Goal: Task Accomplishment & Management: Use online tool/utility

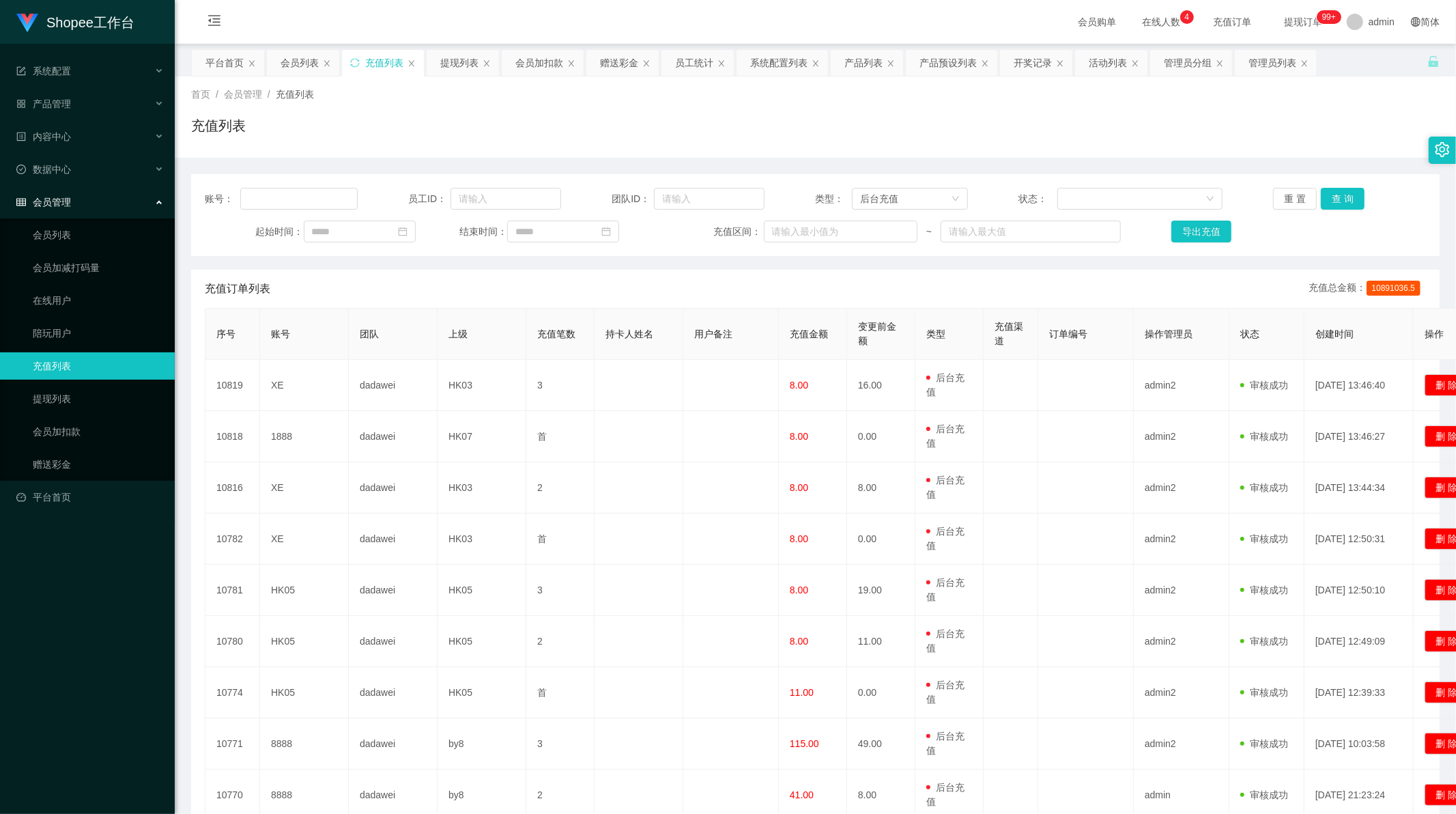
click at [790, 122] on div "充值列表" at bounding box center [815, 132] width 1248 height 31
click at [452, 69] on div "提现列表" at bounding box center [459, 62] width 38 height 26
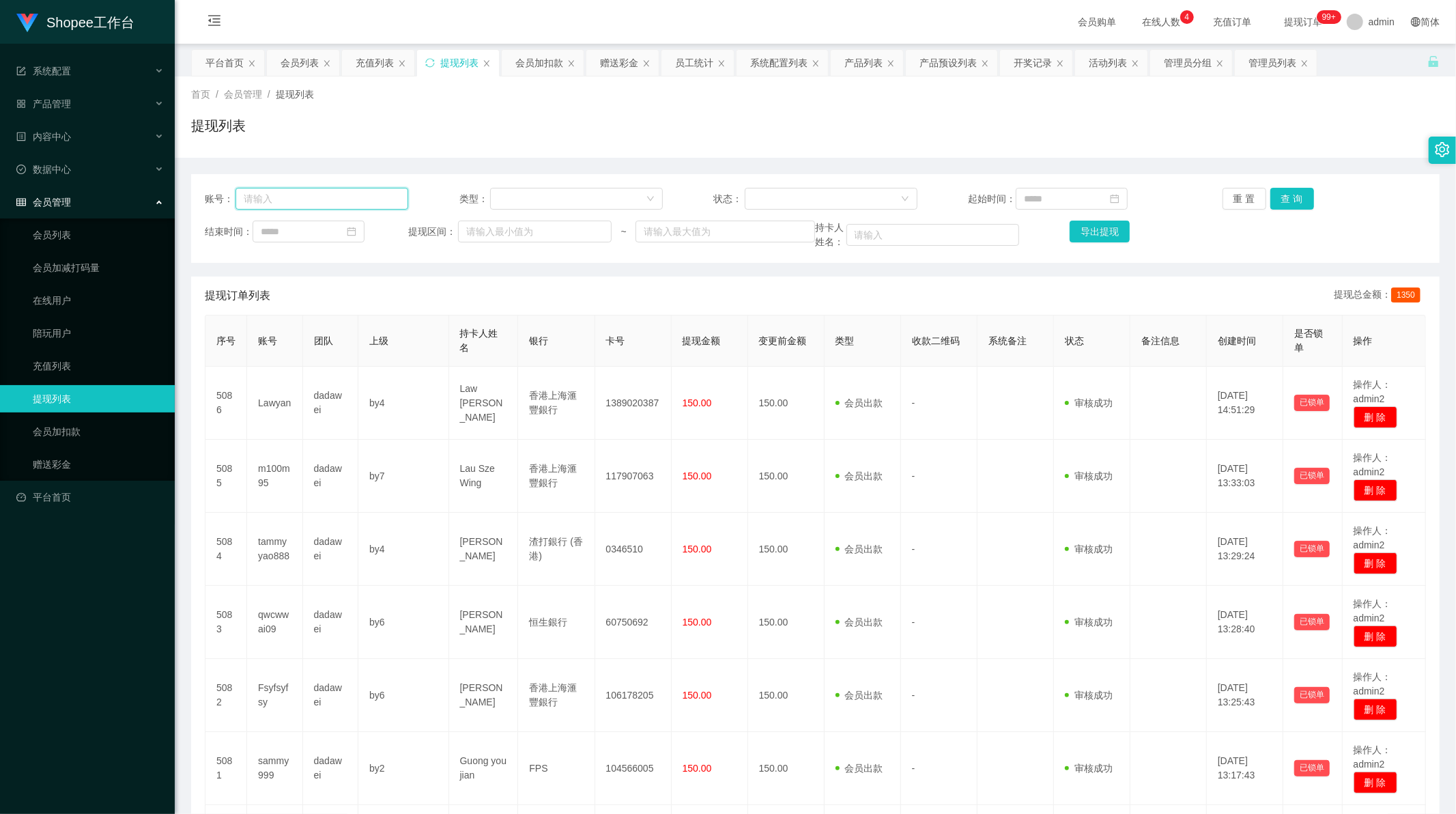
click at [364, 202] on input "text" at bounding box center [322, 199] width 173 height 22
paste input "aa4454"
click at [1289, 197] on button "查 询" at bounding box center [1291, 199] width 44 height 22
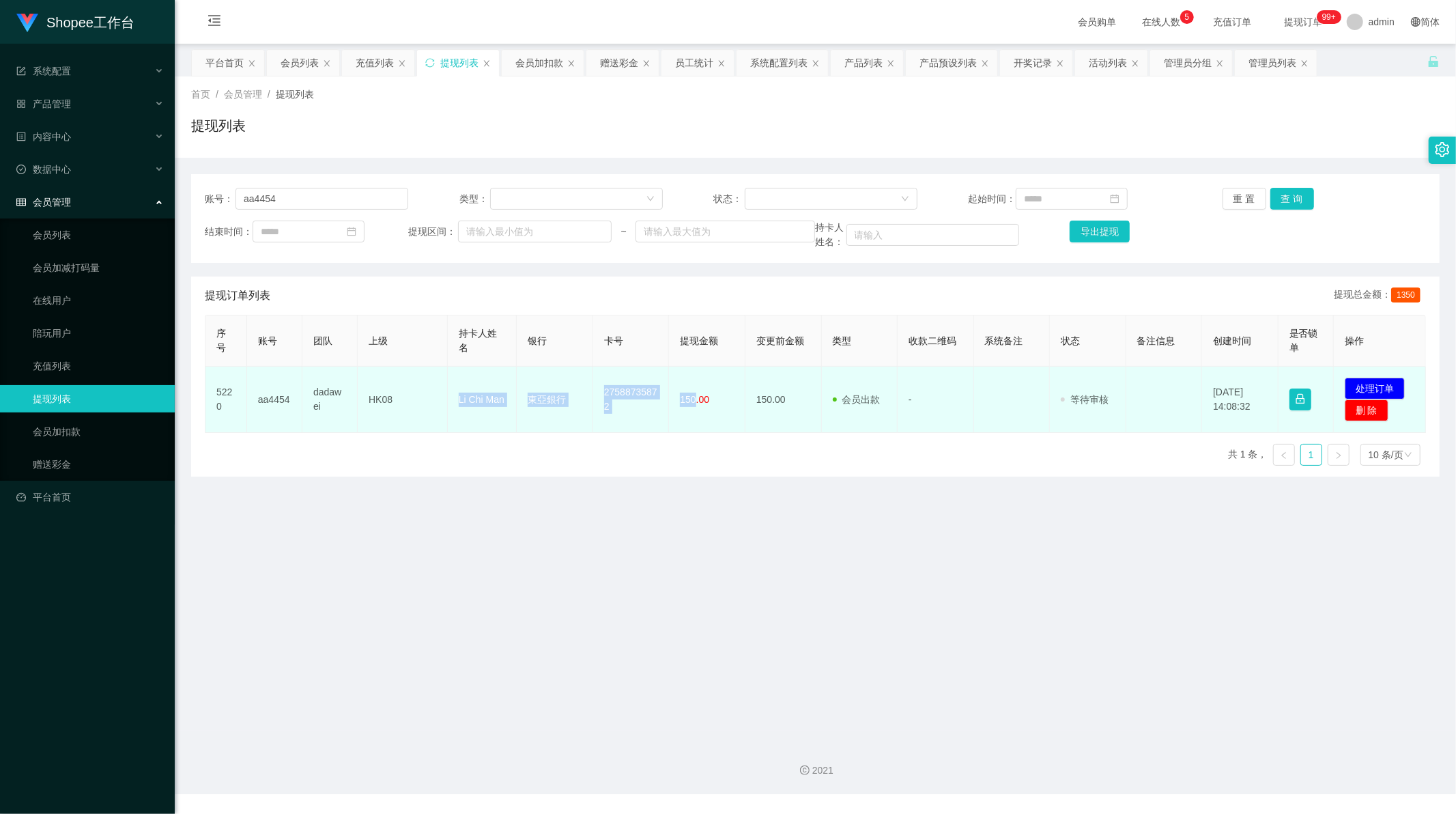
drag, startPoint x: 451, startPoint y: 406, endPoint x: 692, endPoint y: 404, distance: 241.0
click at [692, 404] on tr "5220 aa4454 dadawei HK08 Li Chi Man 東亞銀行 27588735872 150.00 150.00 会员出款 人工取款 - …" at bounding box center [815, 400] width 1220 height 66
copy tr "Li Chi Man 東亞銀行 27588735872 150"
click at [1380, 391] on button "处理订单" at bounding box center [1374, 389] width 60 height 22
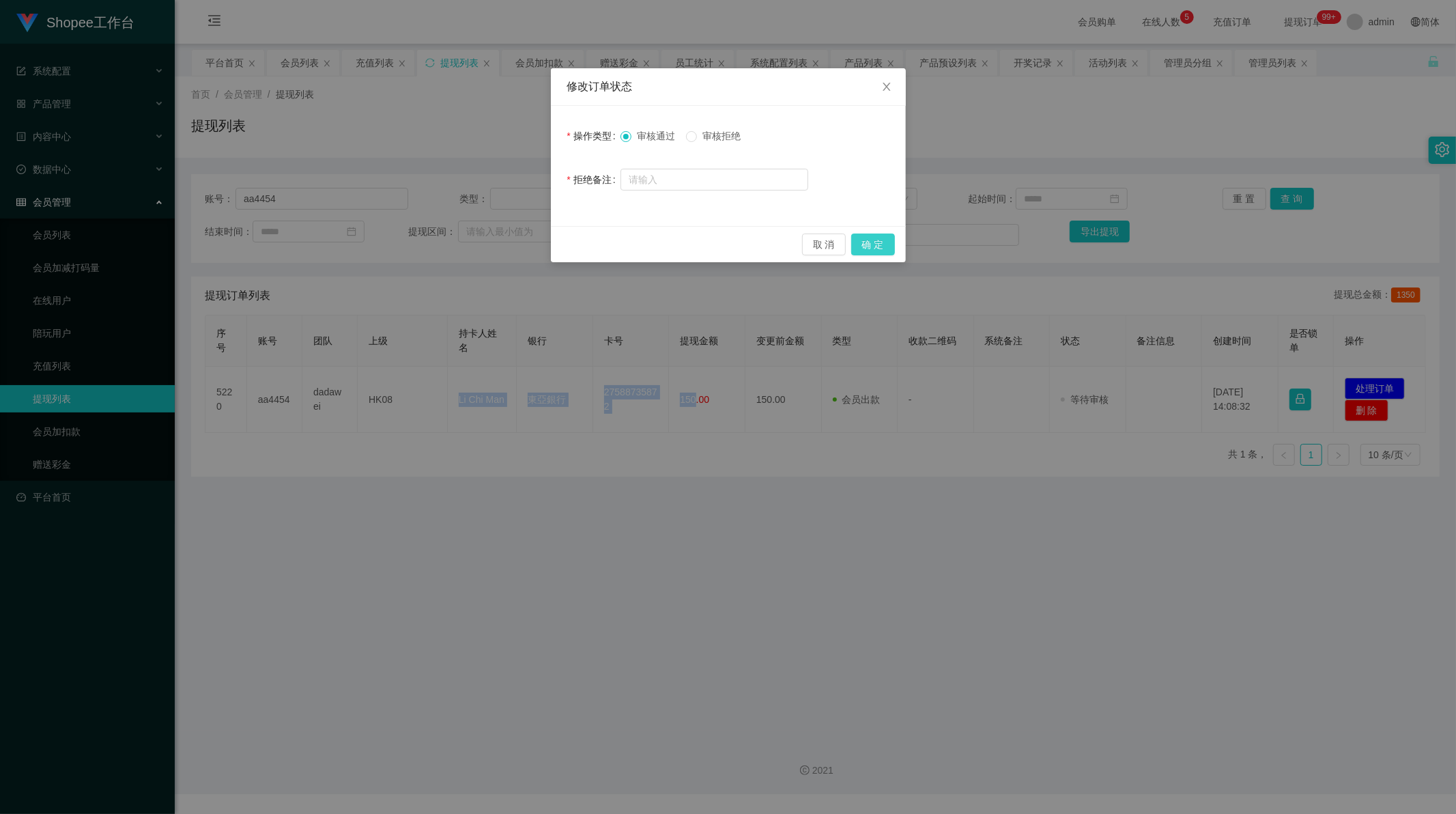
click at [877, 242] on button "确 定" at bounding box center [872, 244] width 44 height 22
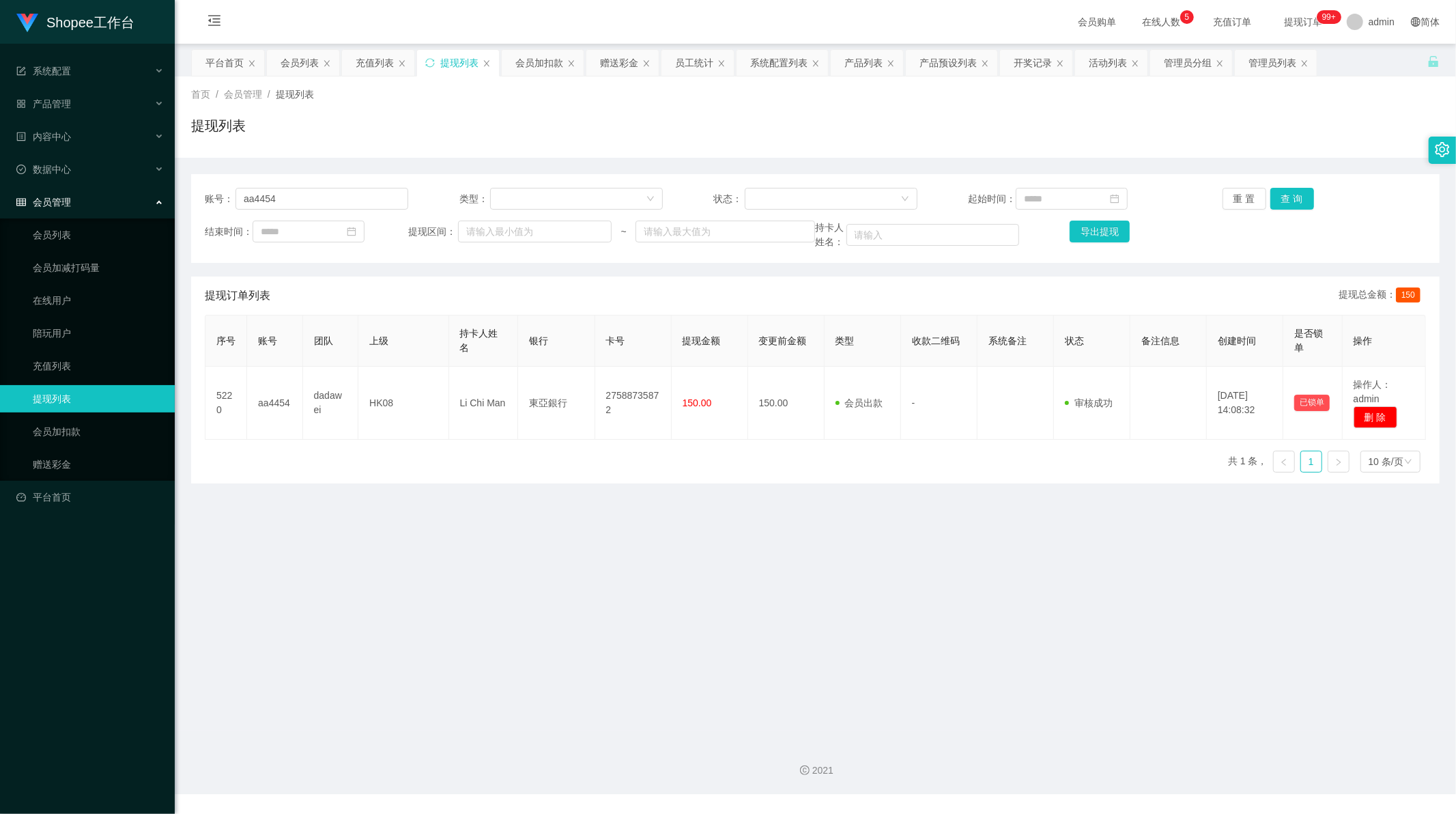
click at [710, 608] on main "关闭左侧 关闭右侧 关闭其它 刷新页面 平台首页 会员列表 充值列表 提现列表 会员加扣款 赠送彩金 员工统计 系统配置列表 产品列表 产品预设列表 开奖记录…" at bounding box center [815, 387] width 1282 height 687
click at [298, 199] on input "aa4454" at bounding box center [322, 199] width 173 height 22
paste input "oasis2006"
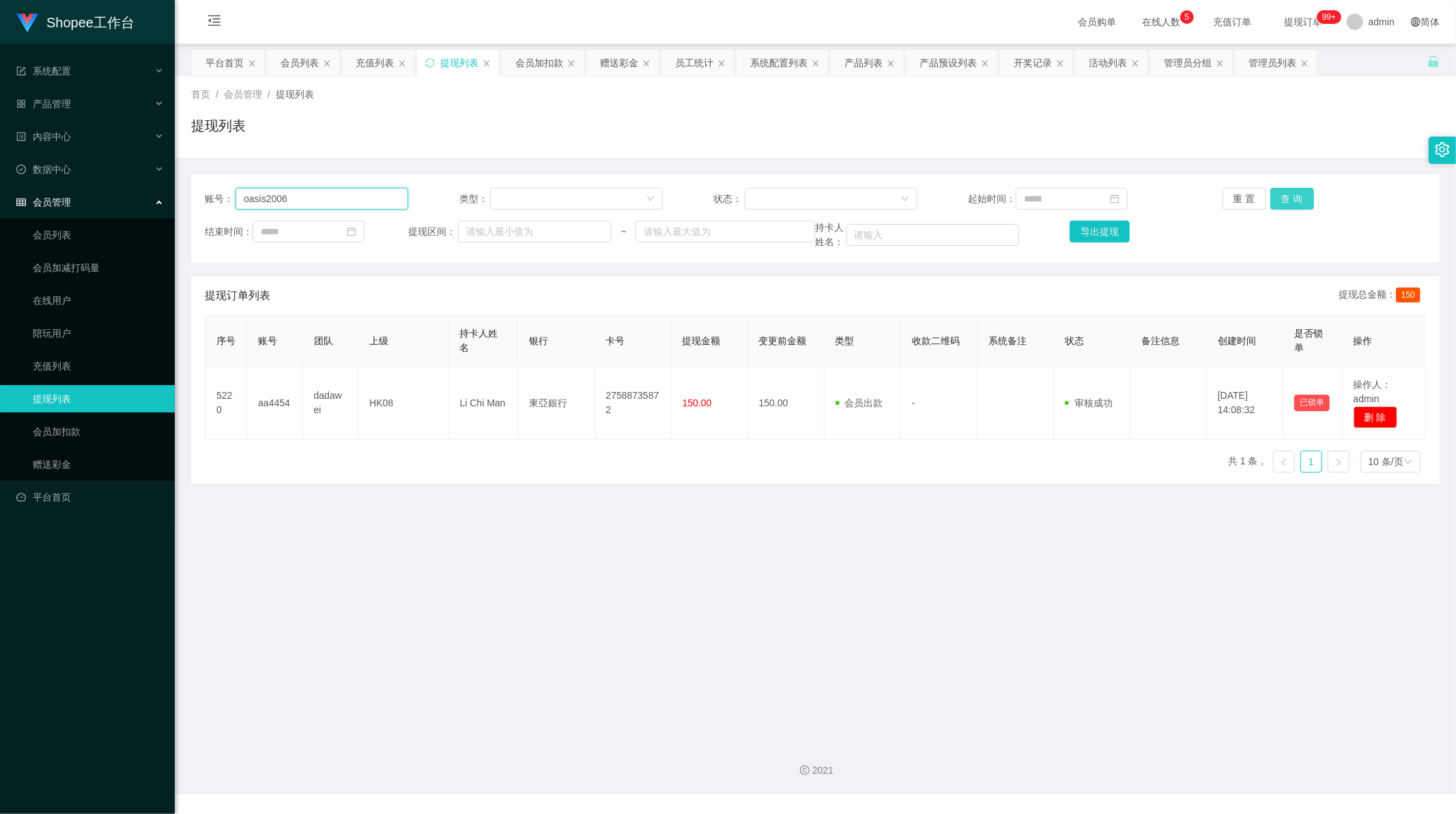
type input "oasis2006"
click at [1295, 195] on button "查 询" at bounding box center [1291, 199] width 44 height 22
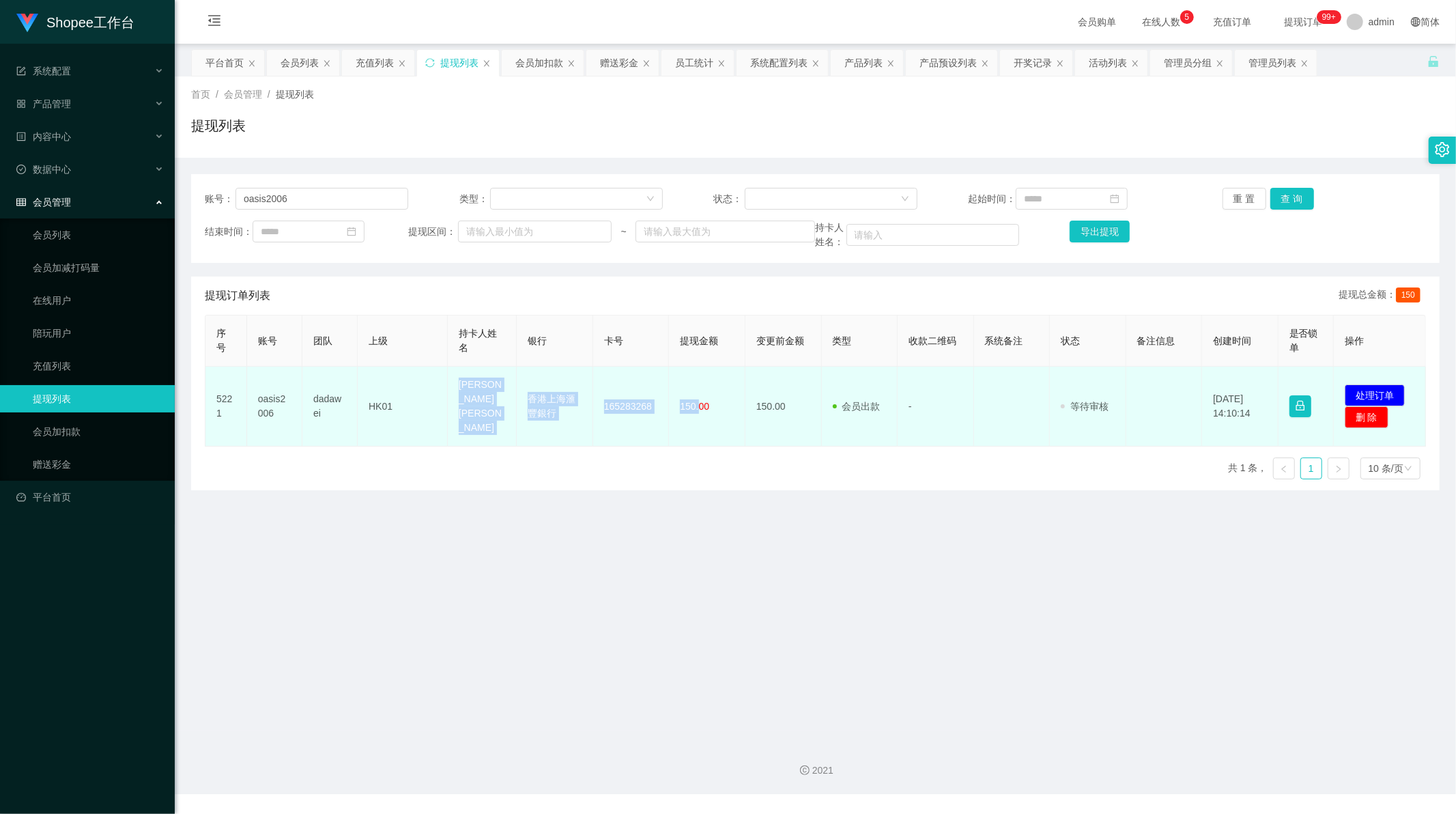
drag, startPoint x: 451, startPoint y: 382, endPoint x: 696, endPoint y: 411, distance: 246.7
click at [696, 411] on tr "5221 oasis2006 dadawei HK01 [PERSON_NAME] HO [PERSON_NAME] 香港上海滙豐銀行 165283268 1…" at bounding box center [815, 406] width 1220 height 80
copy tr "[PERSON_NAME] HO [PERSON_NAME] 香港上海滙豐銀行 165283268 150."
click at [1375, 386] on button "处理订单" at bounding box center [1374, 395] width 60 height 22
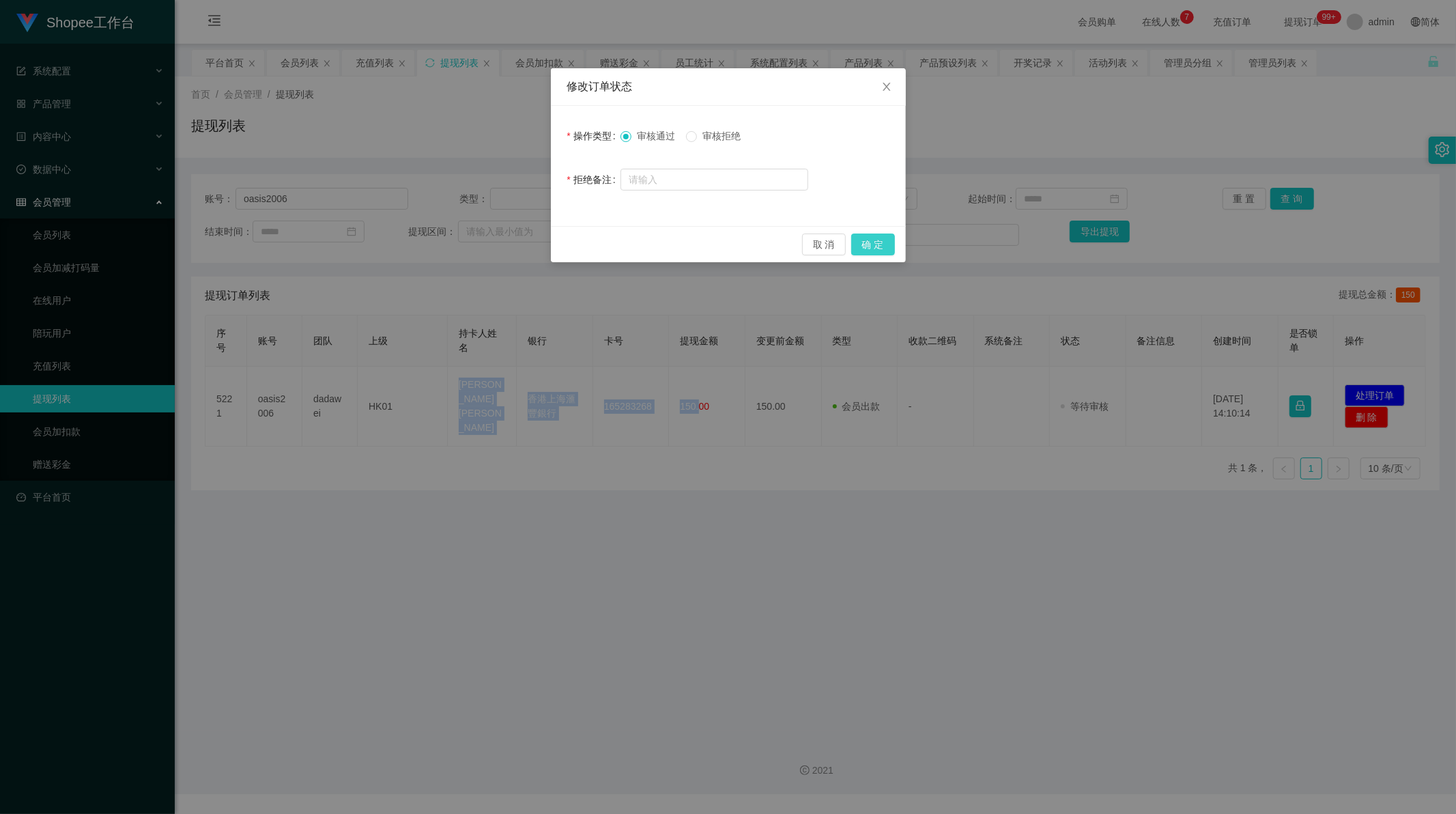
click at [886, 245] on button "确 定" at bounding box center [872, 244] width 44 height 22
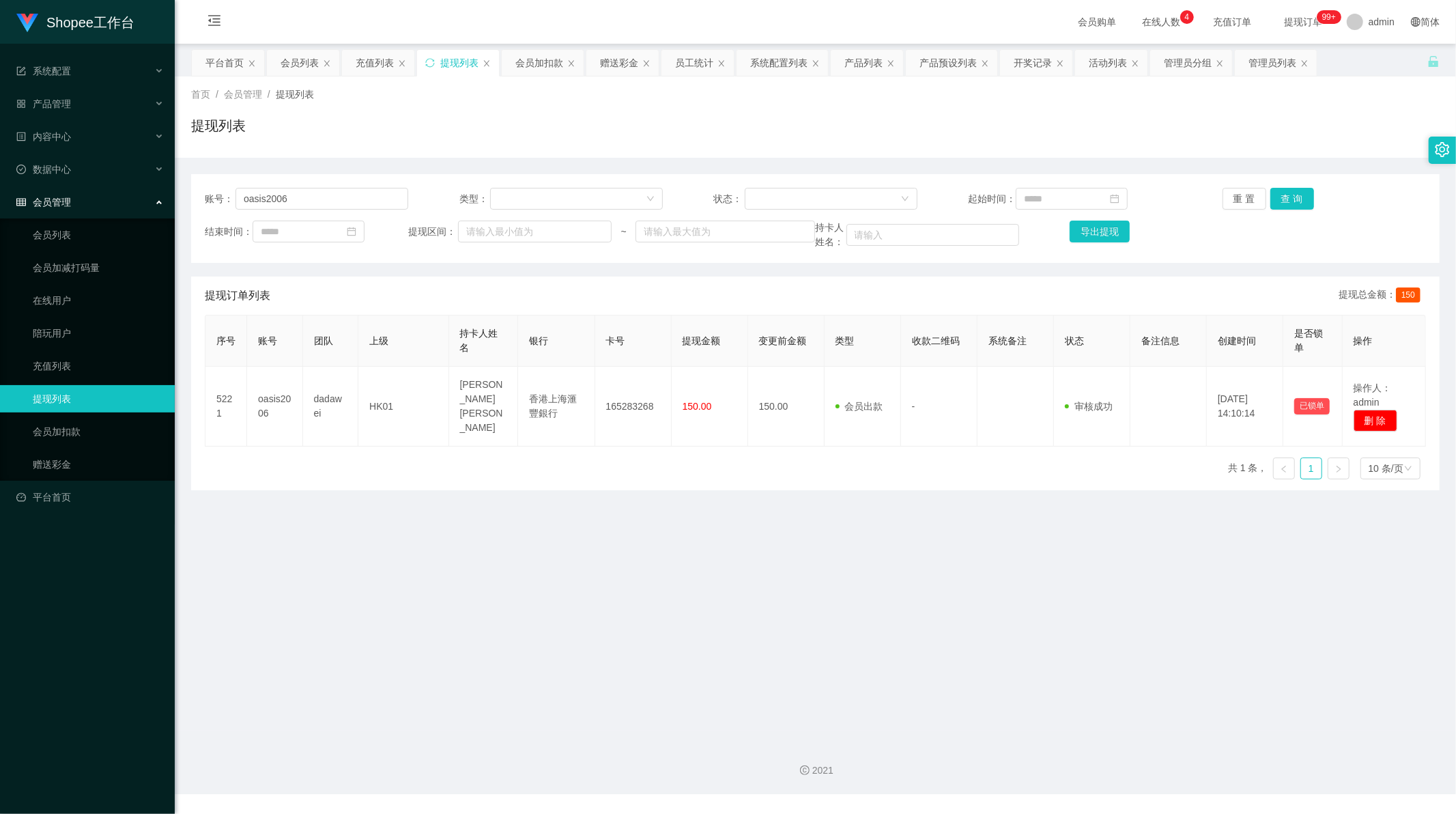
click at [659, 544] on main "关闭左侧 关闭右侧 关闭其它 刷新页面 平台首页 会员列表 充值列表 提现列表 会员加扣款 赠送彩金 员工统计 系统配置列表 产品列表 产品预设列表 开奖记录…" at bounding box center [815, 387] width 1282 height 687
